Goal: Transaction & Acquisition: Purchase product/service

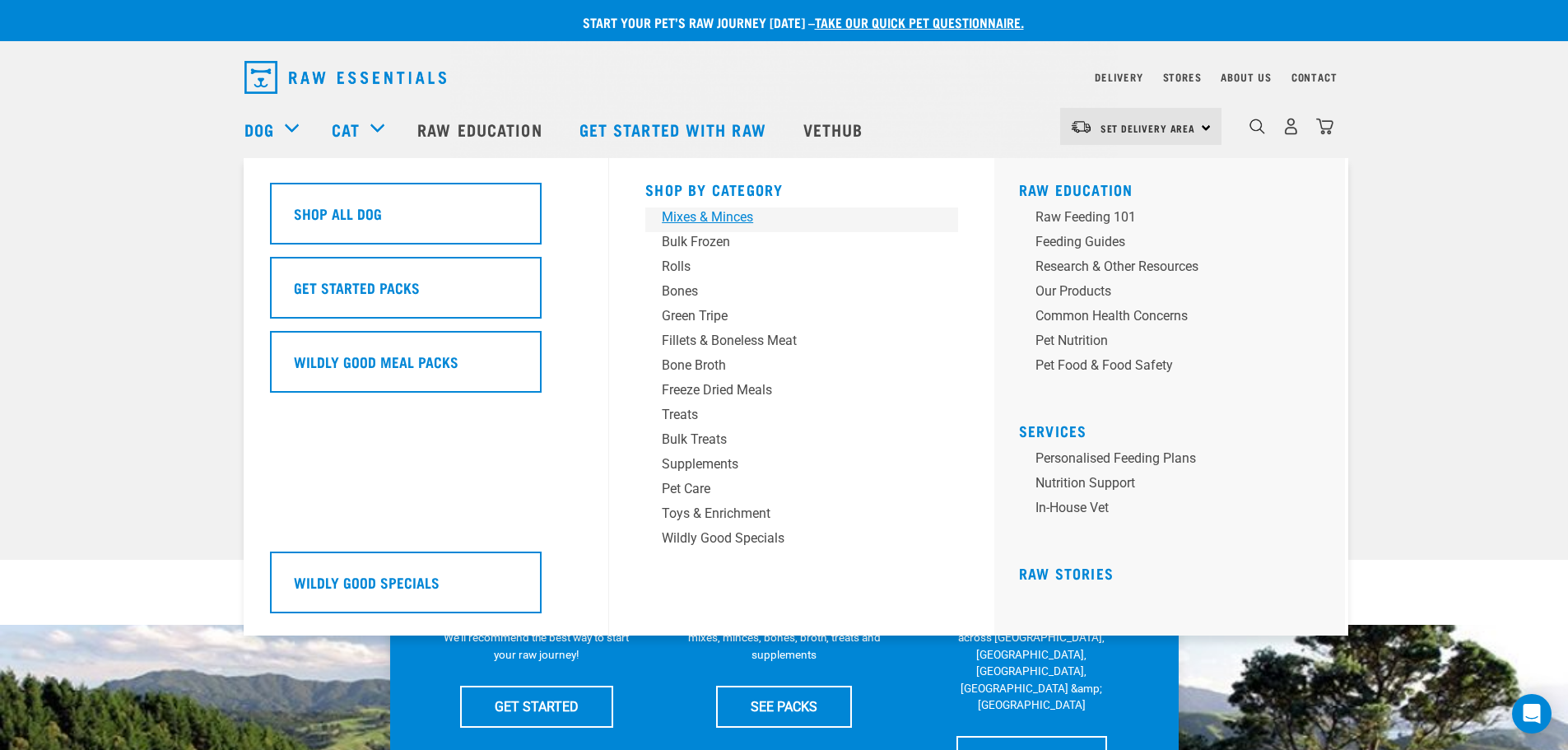
click at [684, 213] on div "Mixes & Minces" at bounding box center [790, 218] width 257 height 20
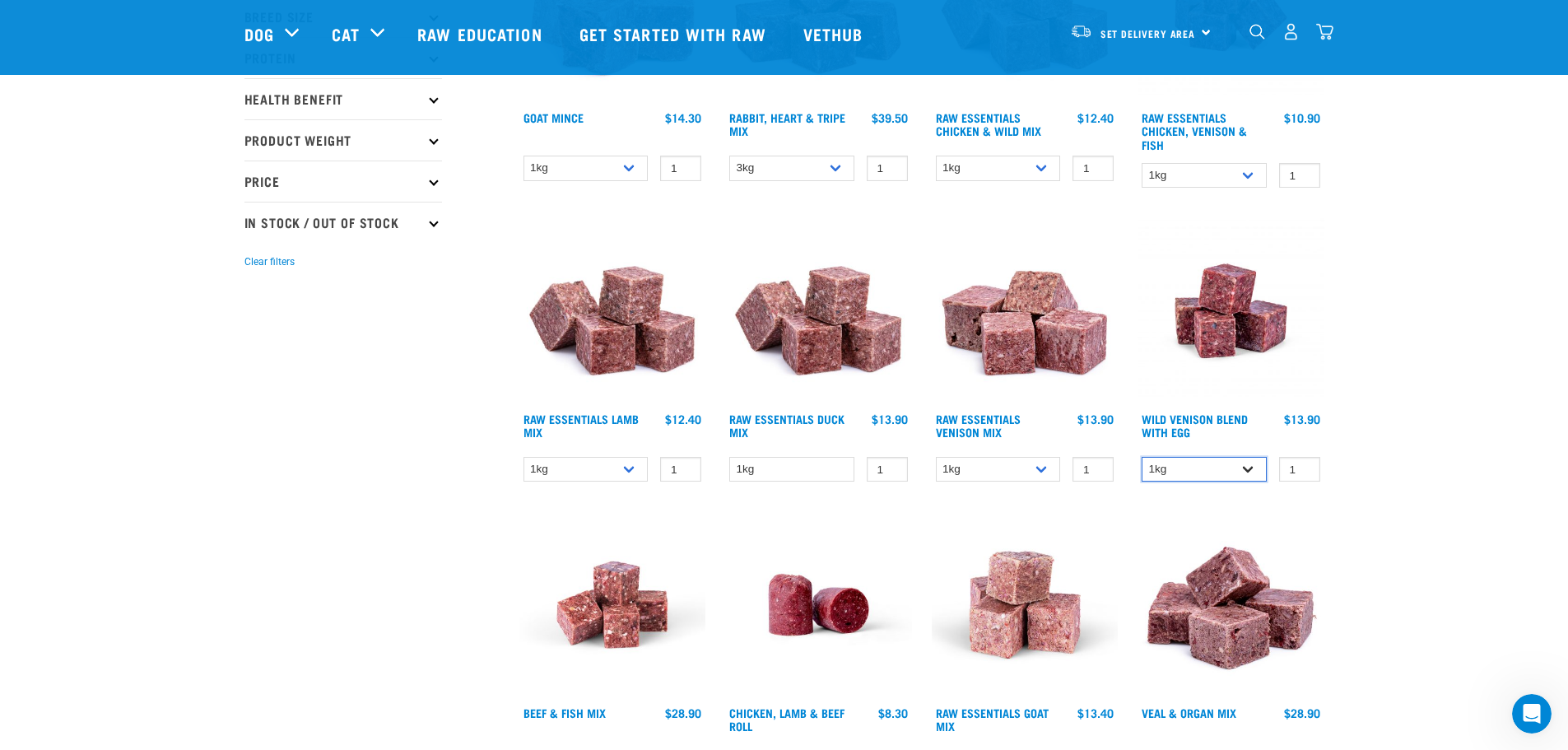
click at [1245, 465] on select "1kg 3kg Bulk (10kg)" at bounding box center [1204, 469] width 125 height 26
select select "34496"
click at [1142, 457] on select "1kg 3kg Bulk (10kg)" at bounding box center [1204, 469] width 125 height 26
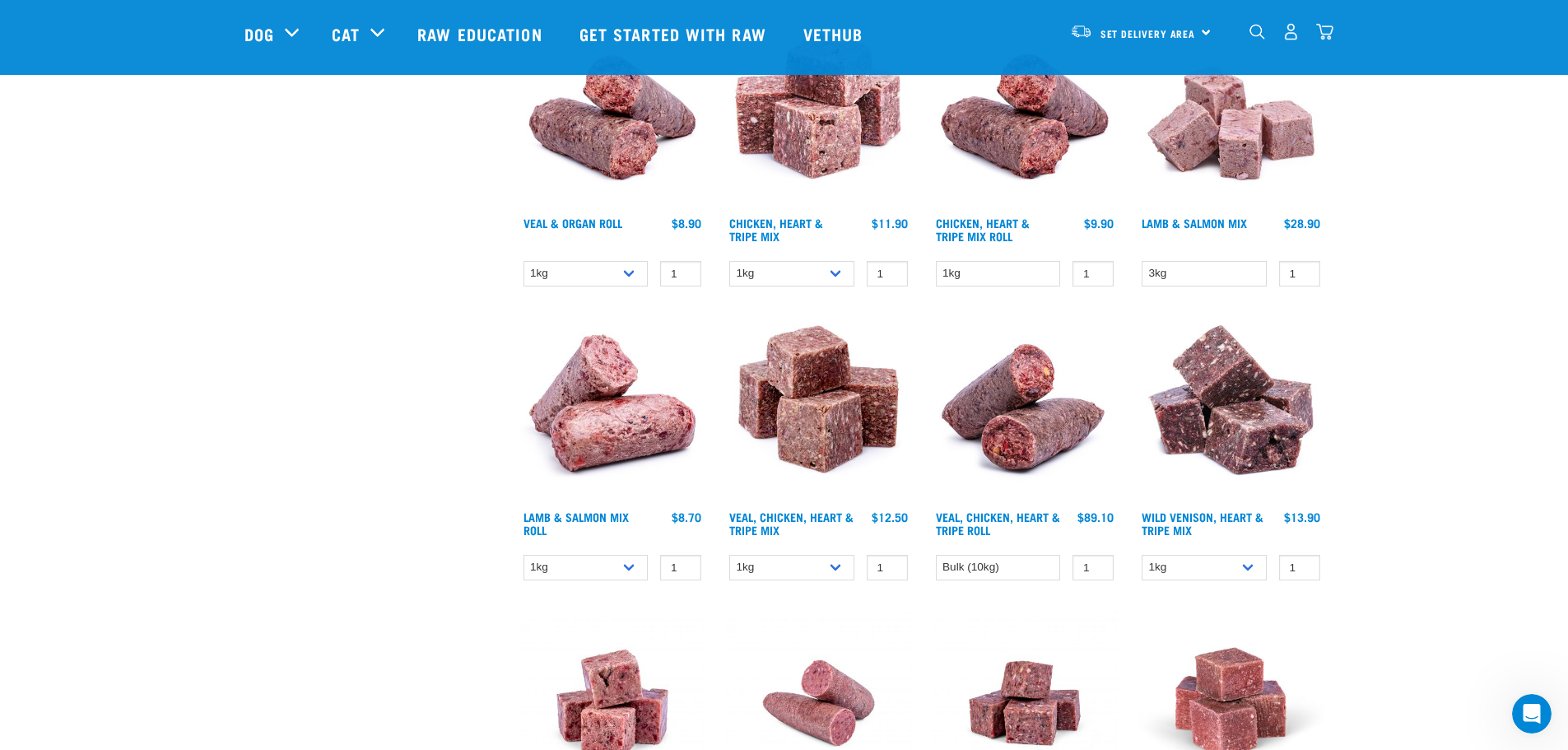
scroll to position [1153, 0]
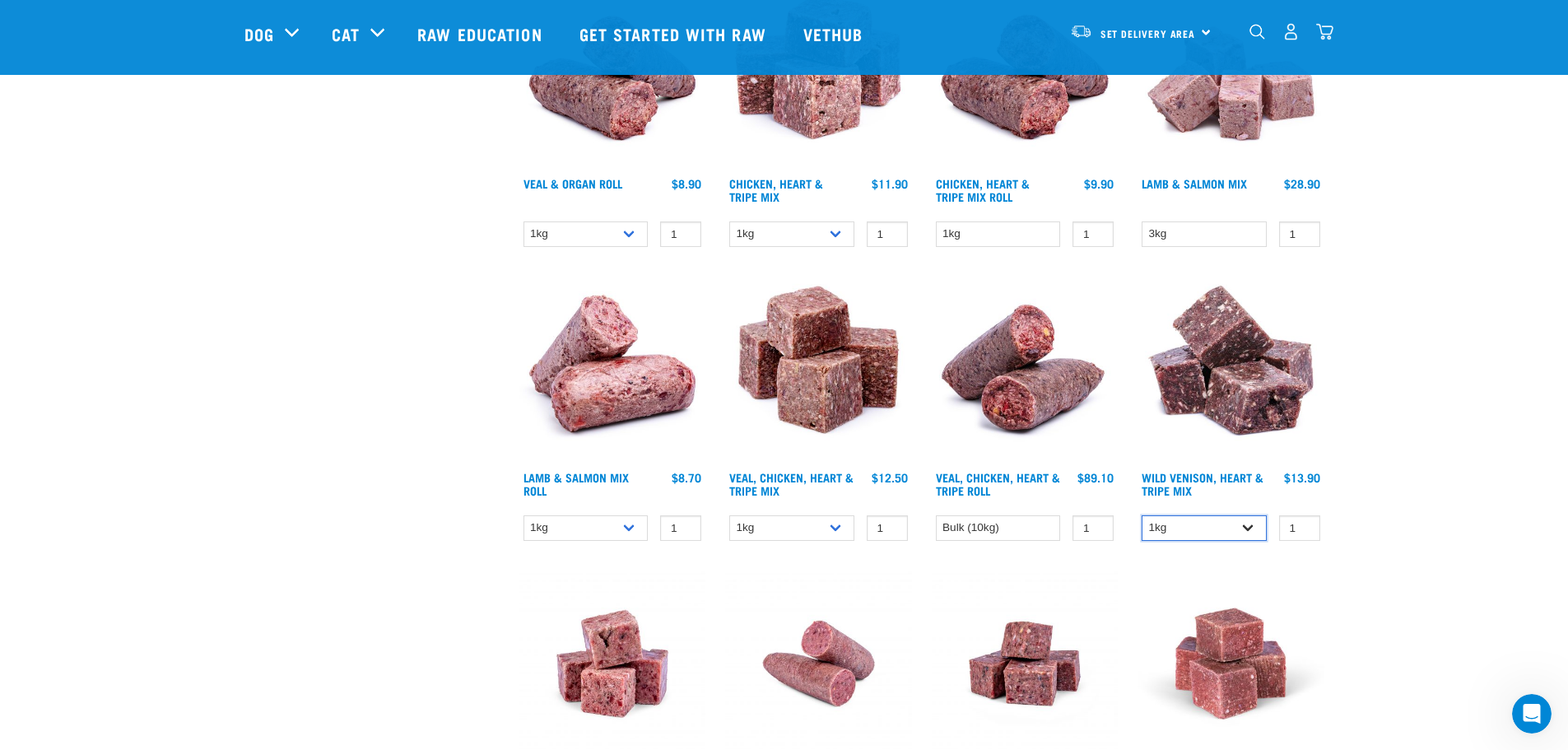
click at [1242, 531] on select "1kg 3kg" at bounding box center [1204, 528] width 125 height 26
select select "763"
click at [1142, 516] on select "1kg 3kg" at bounding box center [1204, 528] width 125 height 26
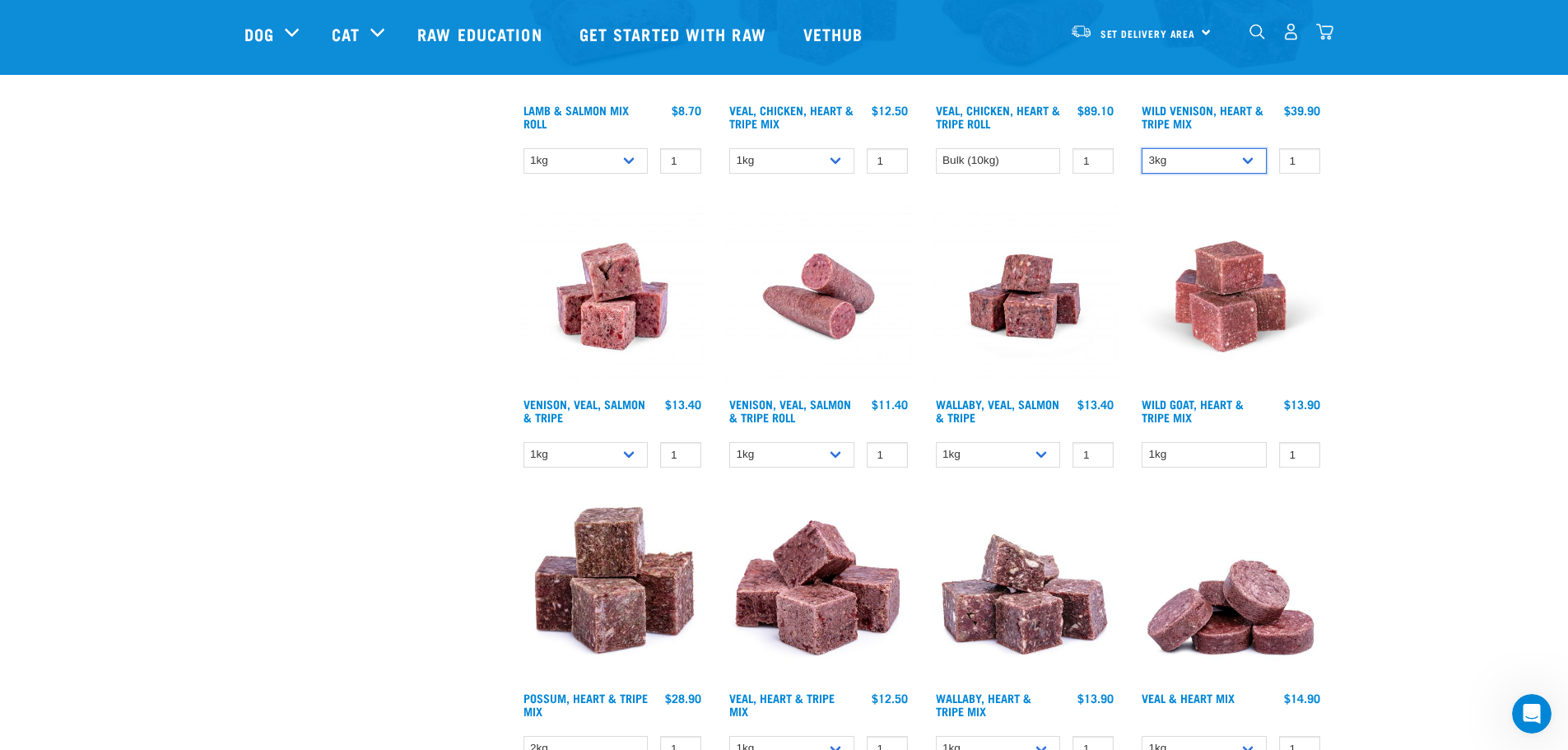
scroll to position [1482, 0]
